Goal: Task Accomplishment & Management: Use online tool/utility

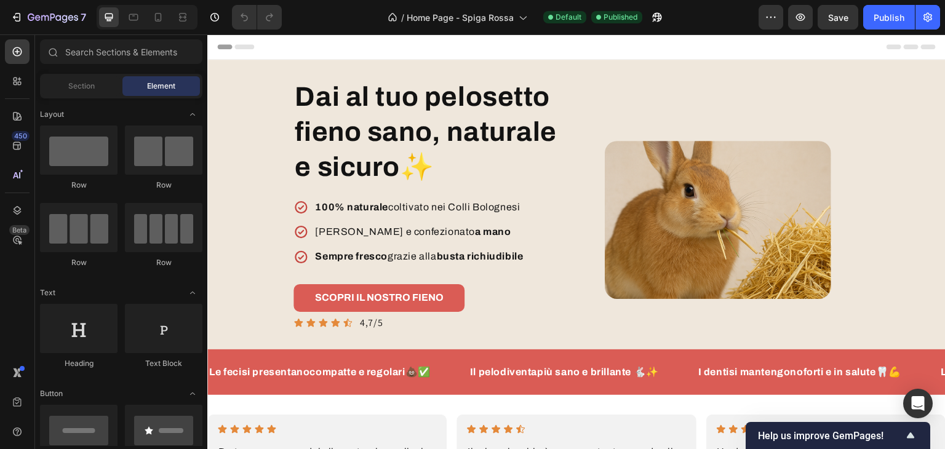
click at [143, 14] on div at bounding box center [147, 17] width 101 height 25
click at [149, 14] on div at bounding box center [158, 17] width 20 height 20
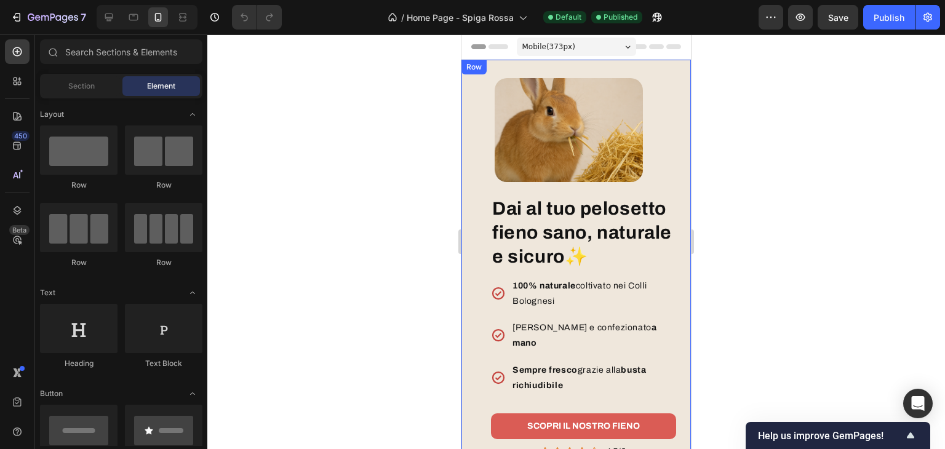
click at [520, 63] on div "Dai al tuo pelosetto fieno sano, naturale e sicuro✨ Heading 100% naturale colti…" at bounding box center [575, 269] width 229 height 419
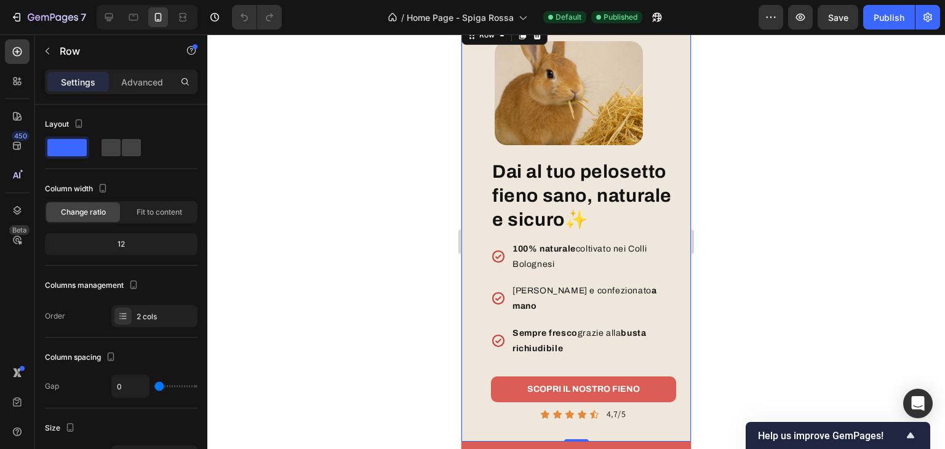
scroll to position [123, 0]
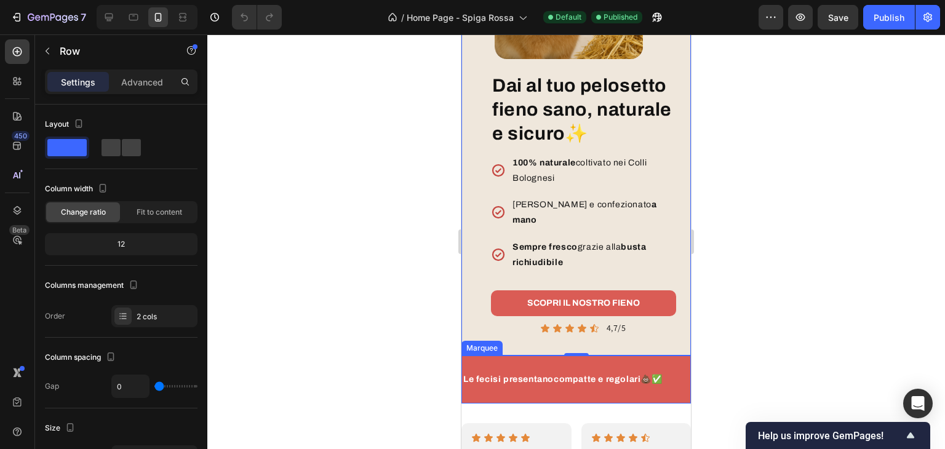
click at [613, 360] on div "Le feci si presentano compatte e regolari💩✅ Text Block Il pelo diventa più sano…" at bounding box center [575, 379] width 229 height 47
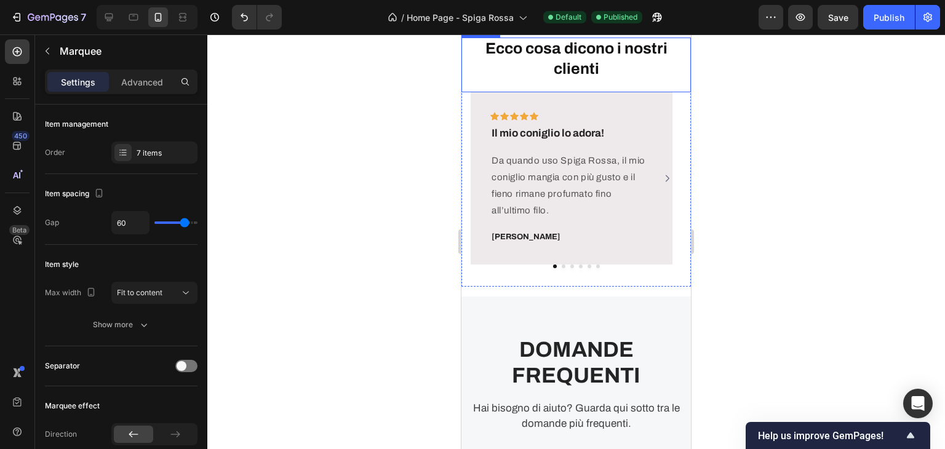
scroll to position [5230, 0]
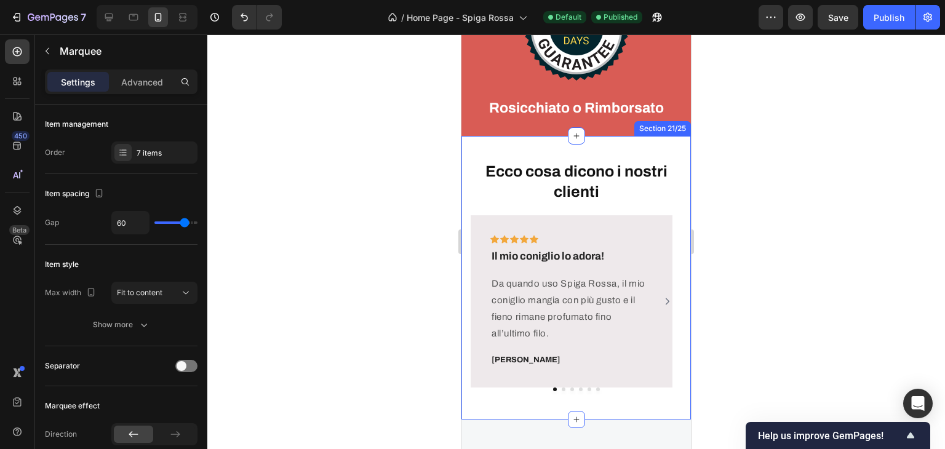
click at [559, 151] on div "Ecco cosa dicono i nostri clienti Heading Icon Icon Icon Icon Icon Row Il mio c…" at bounding box center [575, 278] width 229 height 284
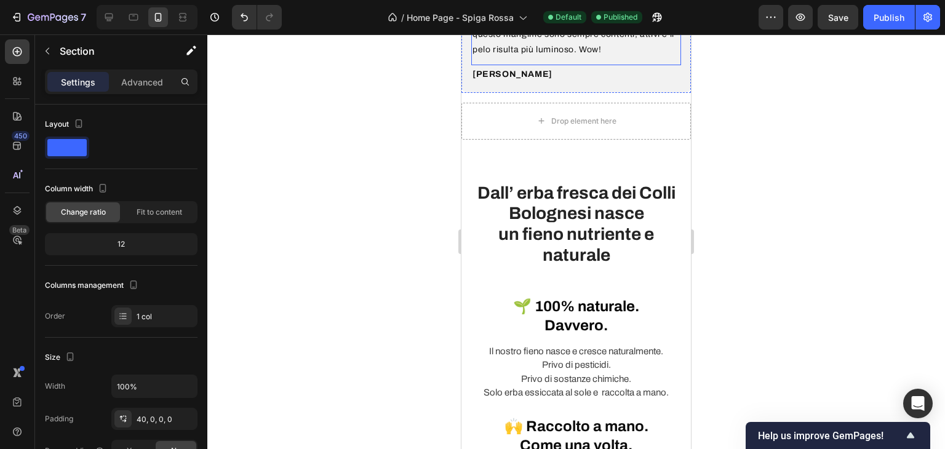
scroll to position [738, 0]
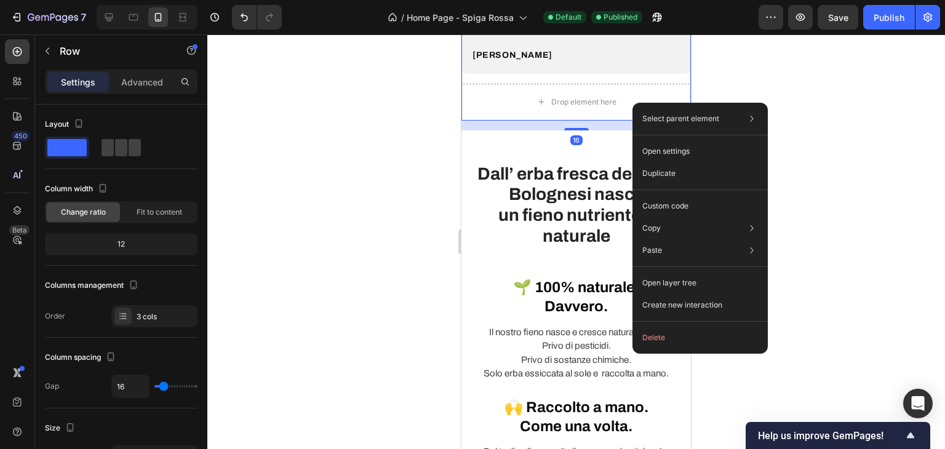
click at [632, 103] on div "Select parent element Section Row 3 cols Open settings Duplicate Custom code Co…" at bounding box center [699, 228] width 135 height 251
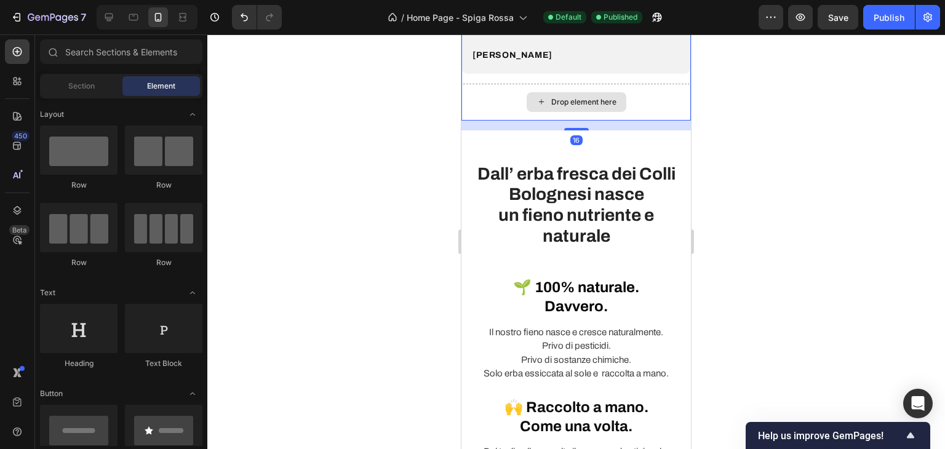
click at [612, 108] on div "Drop element here" at bounding box center [577, 102] width 100 height 20
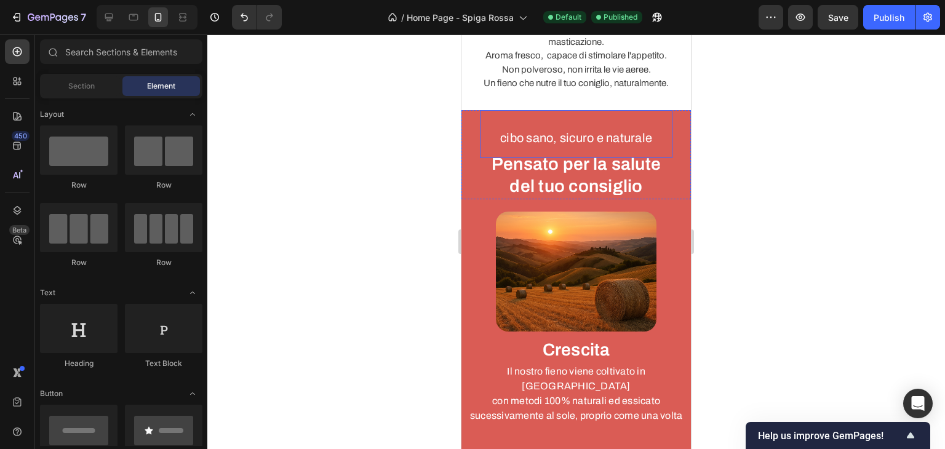
scroll to position [1661, 0]
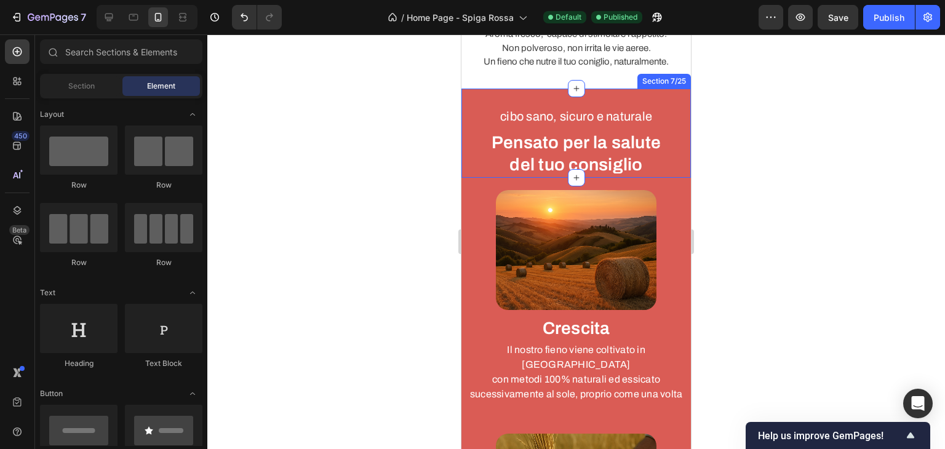
click at [672, 95] on div "cibo sano, sicuro e naturale Text block Pensato per la salute del tuo consiglio…" at bounding box center [575, 133] width 229 height 89
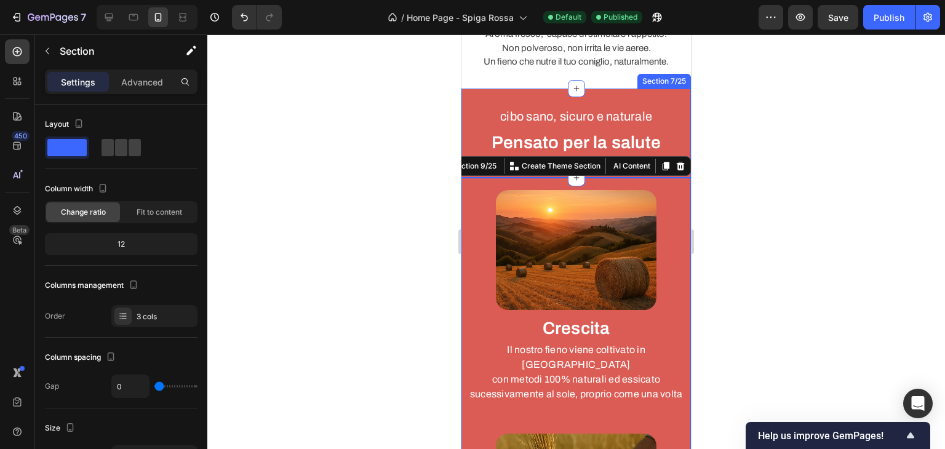
click at [473, 89] on div "cibo sano, sicuro e naturale Text block Pensato per la salute del tuo consiglio…" at bounding box center [575, 133] width 229 height 89
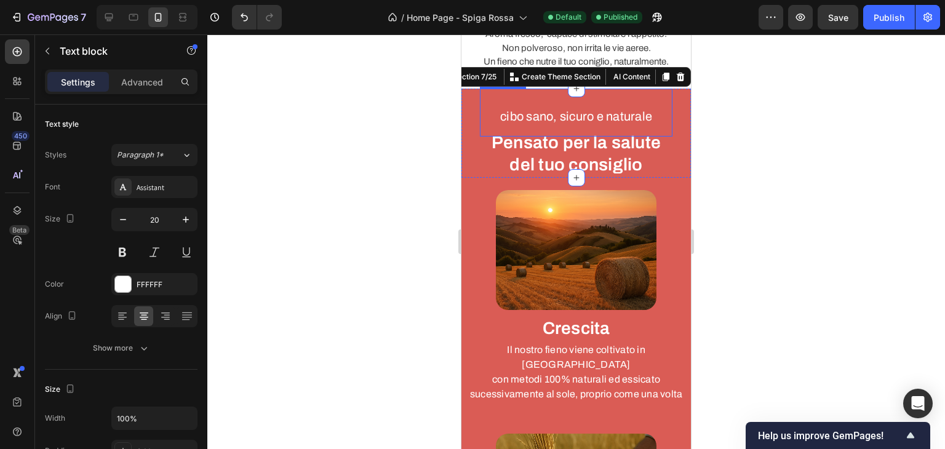
click at [481, 106] on div "cibo sano, sicuro e naturale" at bounding box center [576, 116] width 193 height 21
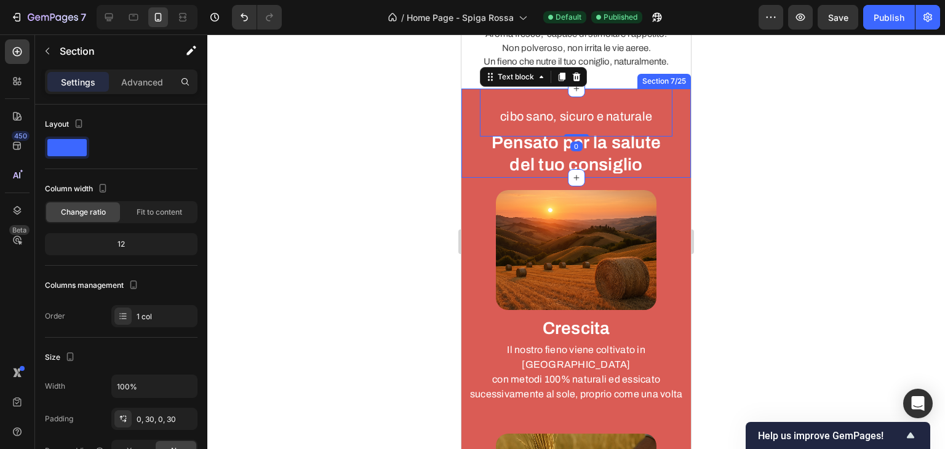
click at [463, 105] on div "cibo sano, sicuro e naturale Text block 0 Pensato per la salute del tuo consigl…" at bounding box center [575, 133] width 229 height 89
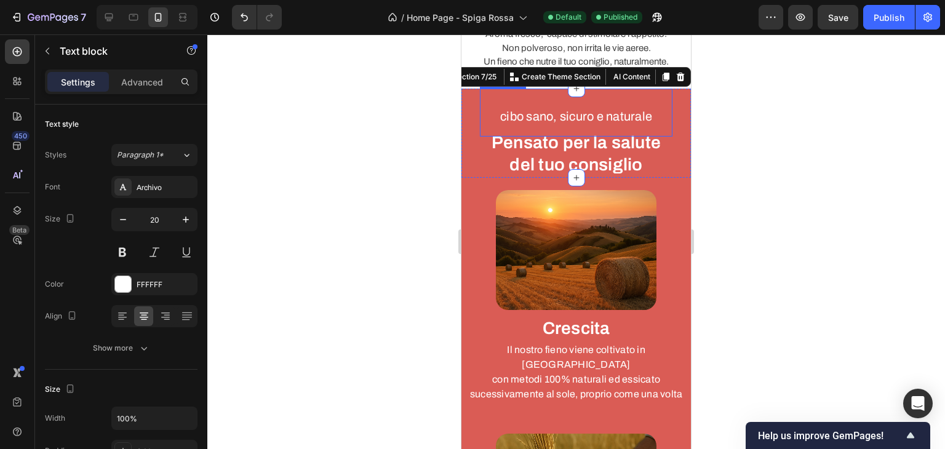
click at [480, 106] on div "cibo sano, sicuro e naturale" at bounding box center [576, 116] width 193 height 21
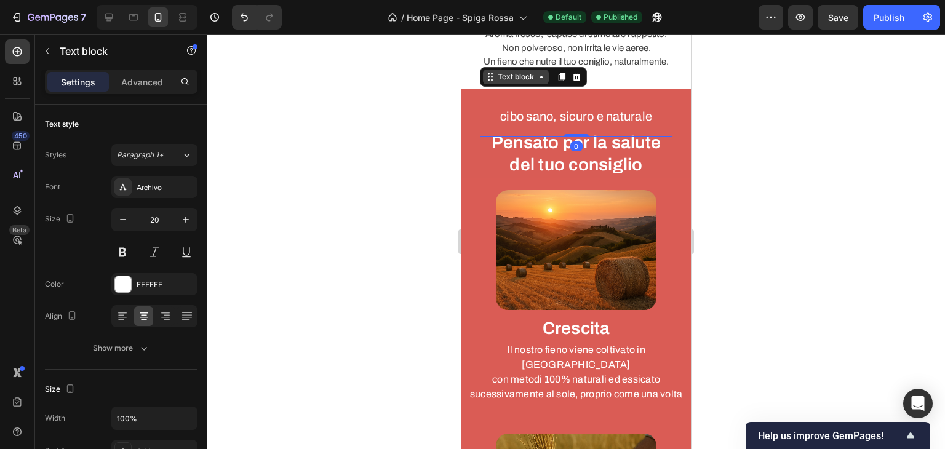
click at [514, 71] on div "Text block" at bounding box center [515, 76] width 41 height 11
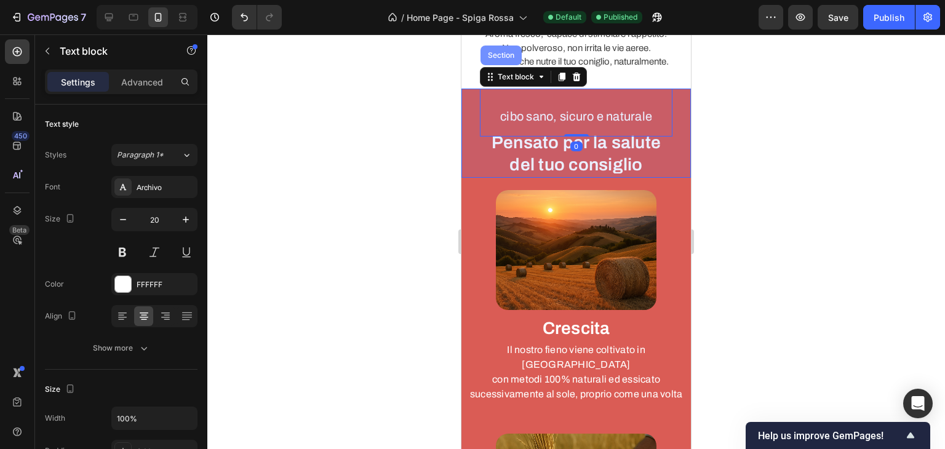
click at [500, 52] on div "Section" at bounding box center [501, 56] width 41 height 20
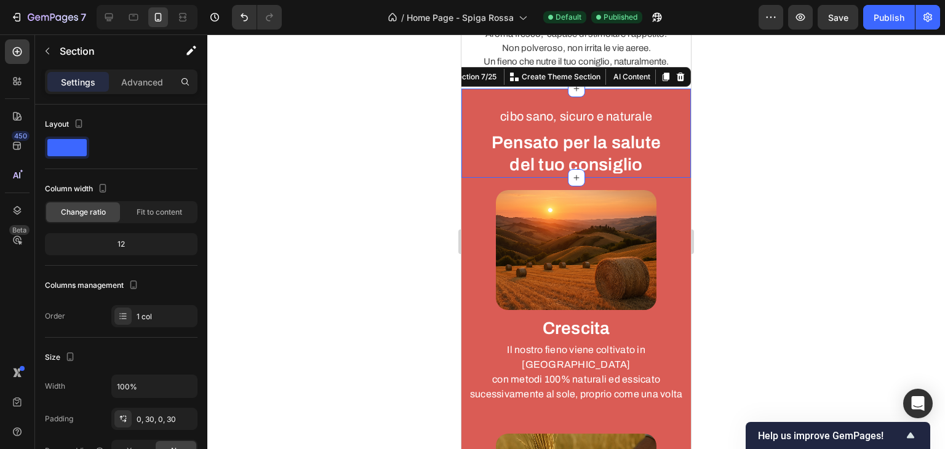
click at [474, 127] on div "cibo sano, sicuro e naturale Text block Pensato per la salute del tuo consiglio…" at bounding box center [575, 133] width 229 height 89
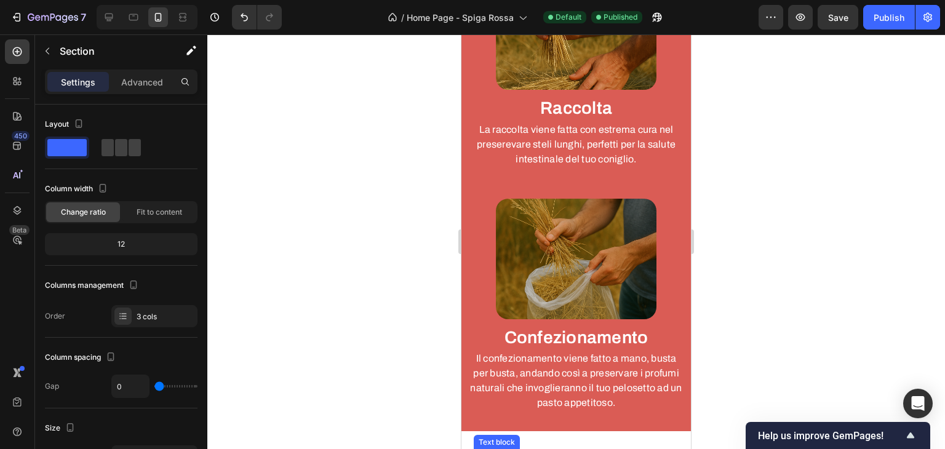
scroll to position [2092, 0]
